Goal: Navigation & Orientation: Find specific page/section

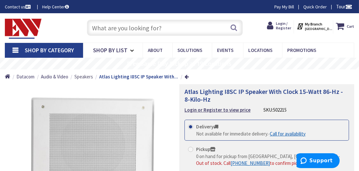
click at [84, 78] on span "Speakers" at bounding box center [83, 76] width 19 height 6
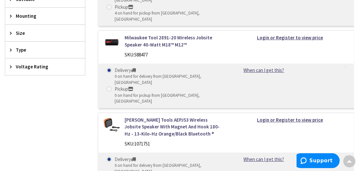
scroll to position [161, 0]
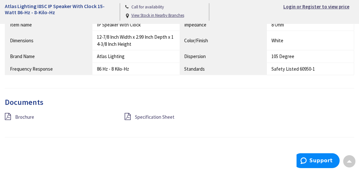
scroll to position [451, 0]
